Goal: Task Accomplishment & Management: Manage account settings

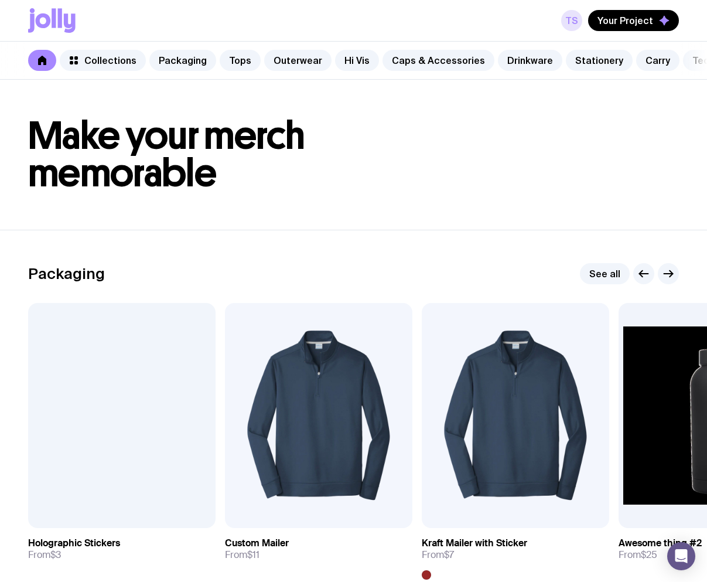
click at [571, 18] on link "TS" at bounding box center [571, 20] width 21 height 21
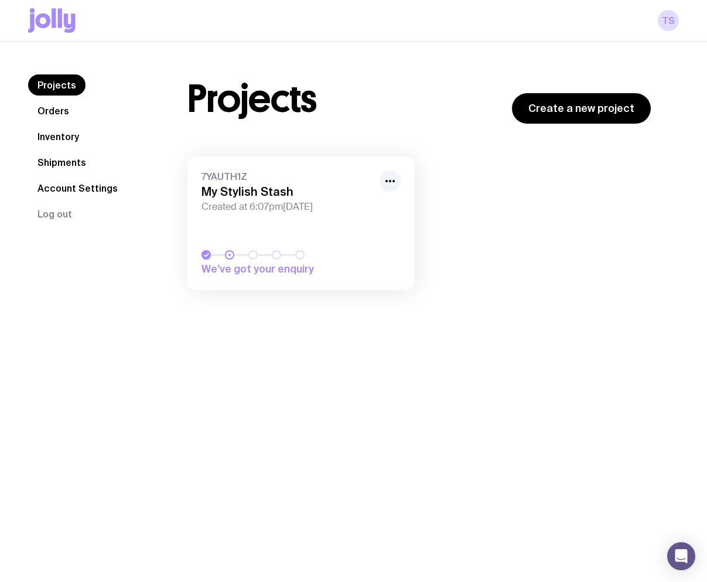
click at [57, 113] on link "Orders" at bounding box center [53, 110] width 50 height 21
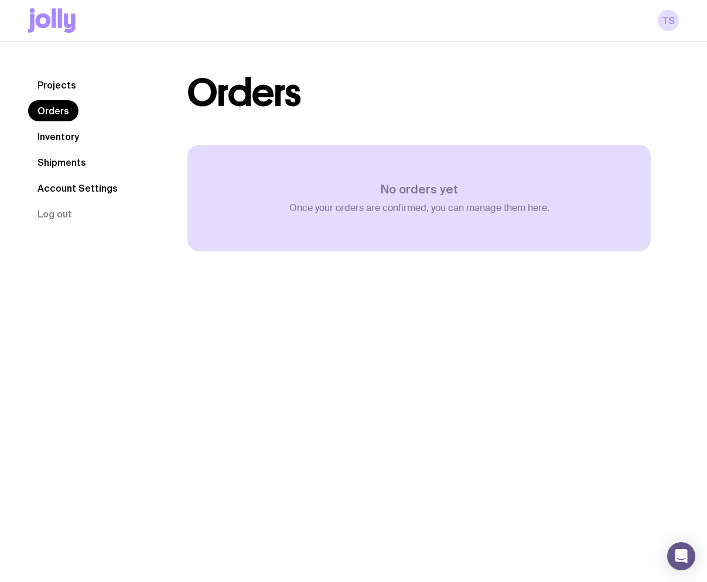
click at [59, 137] on link "Inventory" at bounding box center [58, 136] width 60 height 21
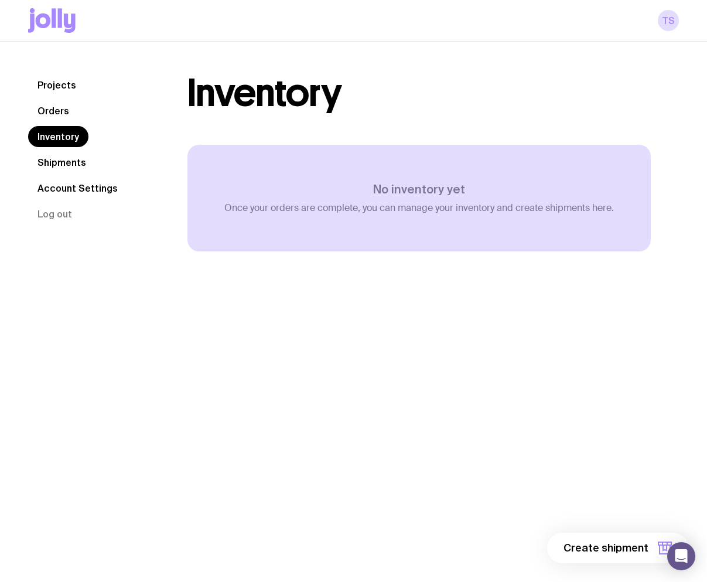
click at [62, 166] on link "Shipments" at bounding box center [61, 162] width 67 height 21
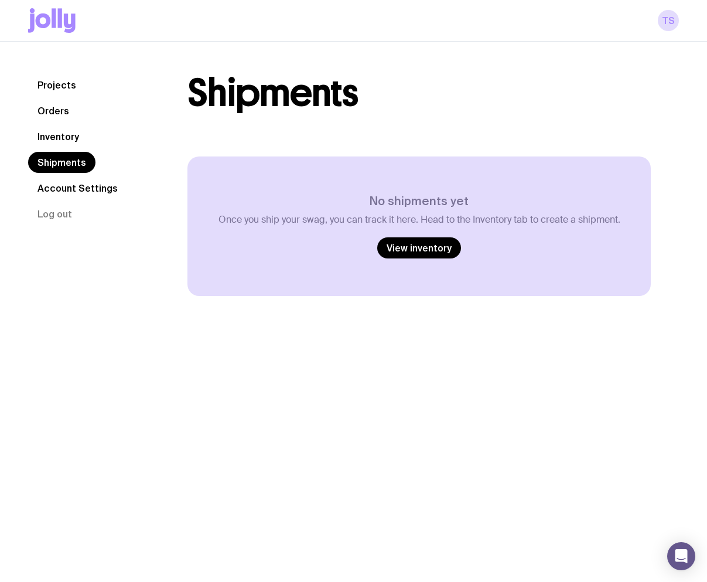
click at [65, 139] on link "Inventory" at bounding box center [58, 136] width 60 height 21
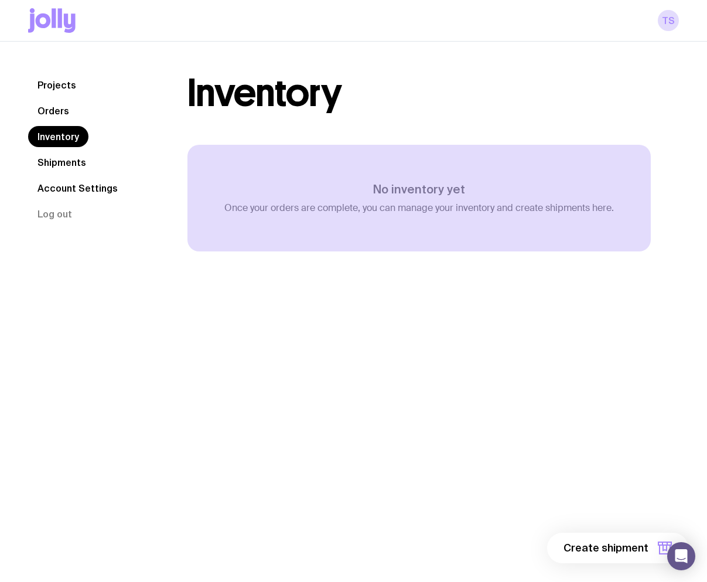
click at [69, 163] on link "Shipments" at bounding box center [61, 162] width 67 height 21
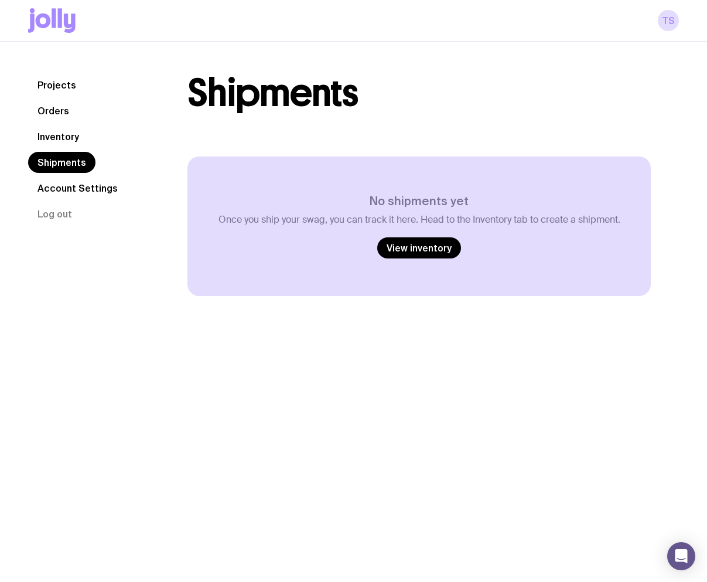
click at [74, 185] on link "Account Settings" at bounding box center [77, 188] width 99 height 21
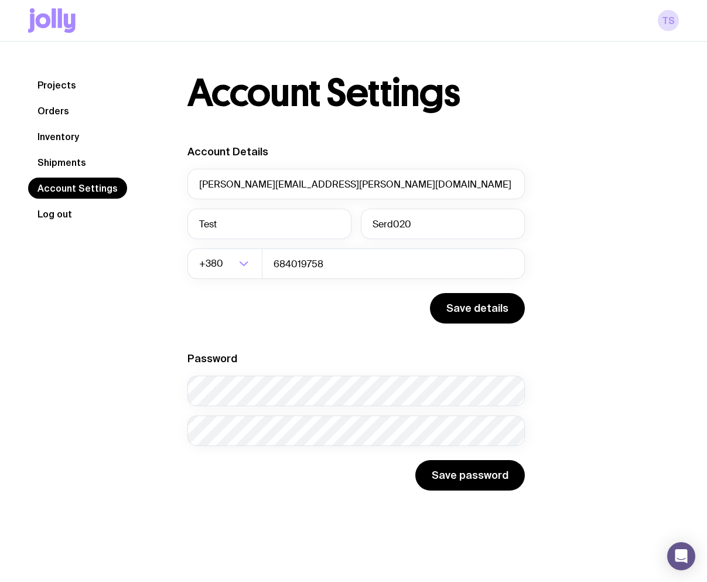
click at [63, 214] on button "Log out" at bounding box center [54, 213] width 53 height 21
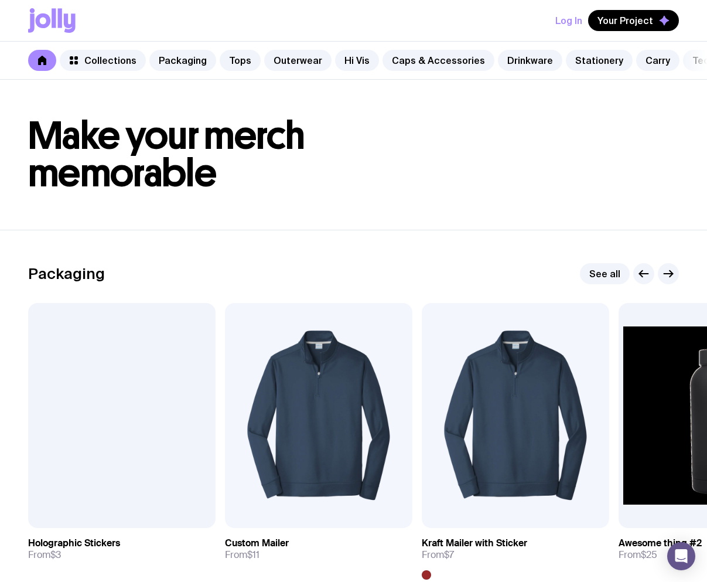
click at [581, 20] on button "Log In" at bounding box center [569, 20] width 27 height 21
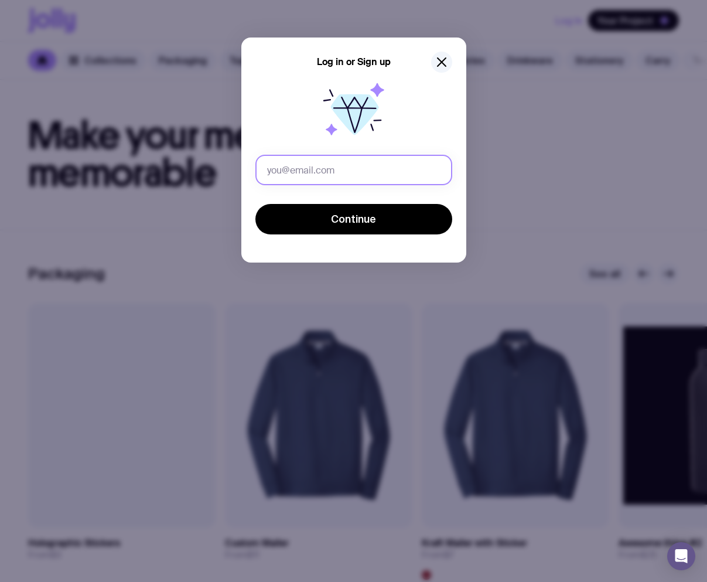
click at [348, 179] on input "text" at bounding box center [354, 170] width 197 height 30
drag, startPoint x: 374, startPoint y: 170, endPoint x: 365, endPoint y: 169, distance: 9.4
click at [365, 169] on input "[PERSON_NAME][EMAIL_ADDRESS][PERSON_NAME][DOMAIN_NAME]" at bounding box center [354, 170] width 197 height 30
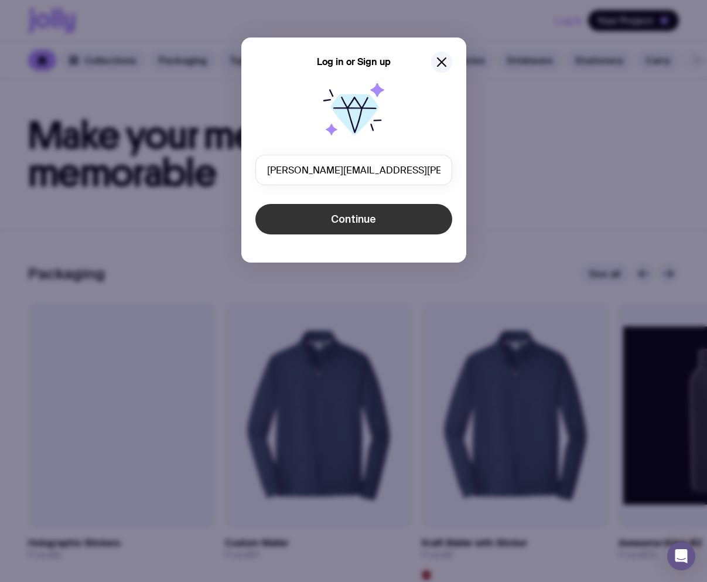
type input "[PERSON_NAME][EMAIL_ADDRESS][PERSON_NAME][DOMAIN_NAME]"
click at [351, 216] on span "Continue" at bounding box center [353, 219] width 45 height 14
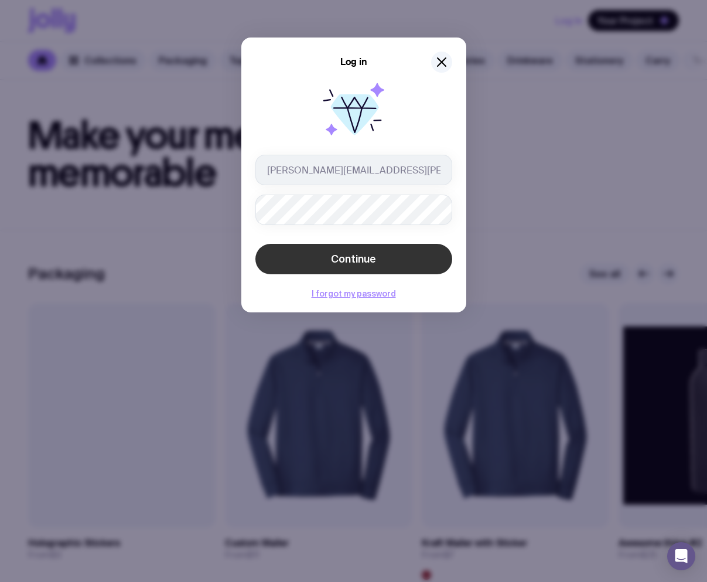
click at [346, 250] on button "Continue" at bounding box center [354, 259] width 197 height 30
